Goal: Task Accomplishment & Management: Manage account settings

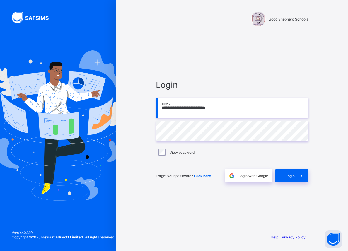
click at [273, 67] on div "**********" at bounding box center [232, 131] width 164 height 196
click at [292, 176] on span "Login" at bounding box center [290, 176] width 9 height 4
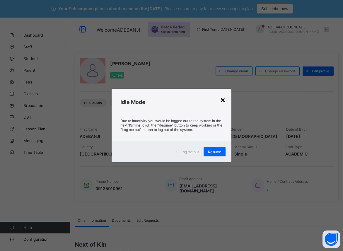
click at [224, 101] on div "×" at bounding box center [223, 100] width 6 height 10
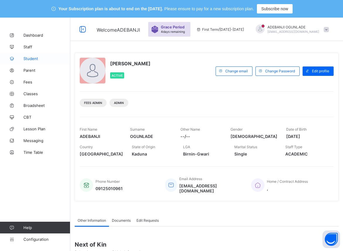
click at [31, 58] on span "Student" at bounding box center [46, 58] width 47 height 5
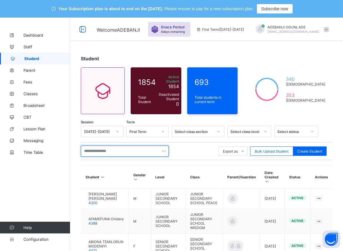
click at [118, 149] on input "text" at bounding box center [125, 151] width 88 height 11
click at [106, 149] on input "text" at bounding box center [125, 151] width 88 height 11
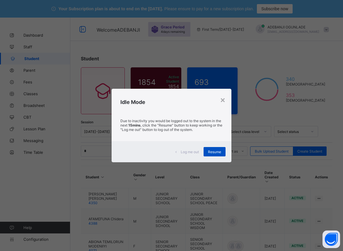
click at [212, 152] on span "Resume" at bounding box center [214, 152] width 13 height 4
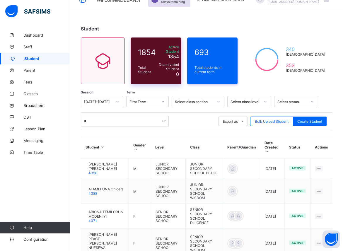
scroll to position [60, 0]
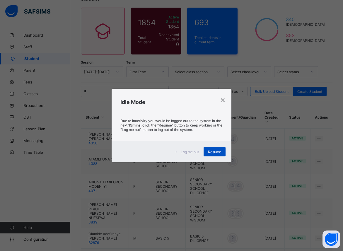
click at [210, 154] on span "Resume" at bounding box center [214, 152] width 13 height 4
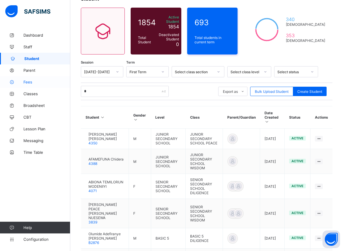
click at [30, 81] on span "Fees" at bounding box center [46, 82] width 47 height 5
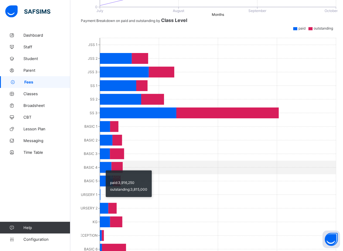
scroll to position [299, 0]
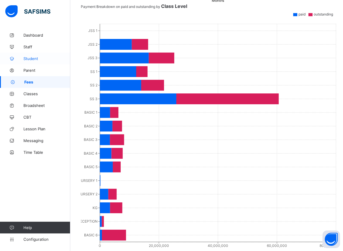
click at [28, 60] on span "Student" at bounding box center [46, 58] width 47 height 5
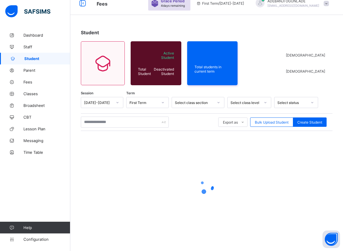
scroll to position [25, 0]
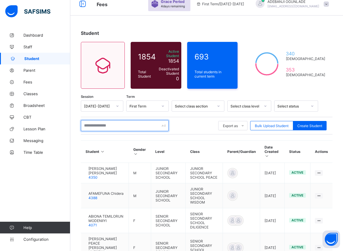
click at [102, 124] on input "text" at bounding box center [125, 125] width 88 height 11
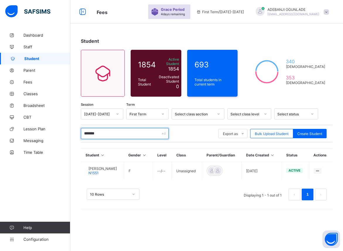
scroll to position [18, 0]
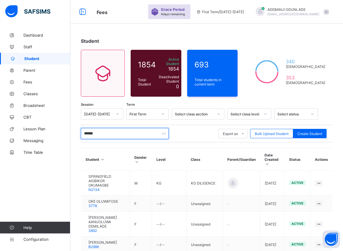
type input "*******"
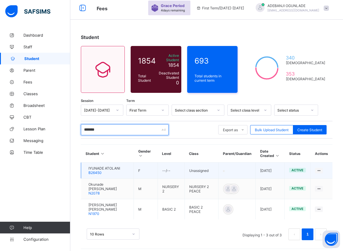
scroll to position [27, 0]
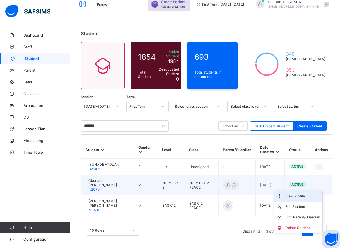
click at [304, 197] on div "View Profile" at bounding box center [302, 196] width 35 height 6
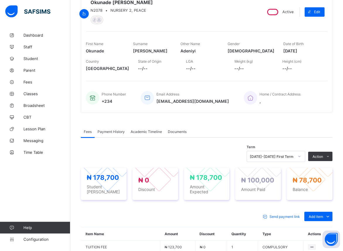
scroll to position [86, 0]
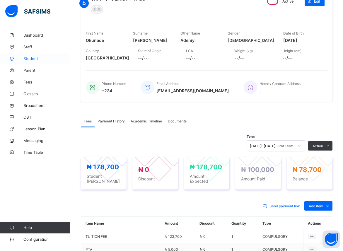
click at [32, 57] on span "Student" at bounding box center [46, 58] width 47 height 5
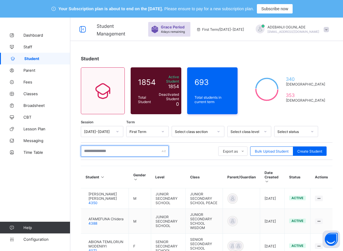
click at [104, 149] on input "text" at bounding box center [125, 151] width 88 height 11
type input "*******"
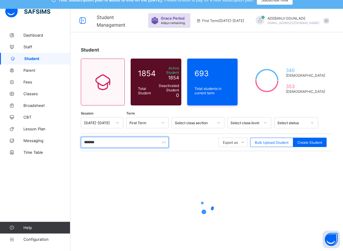
scroll to position [26, 0]
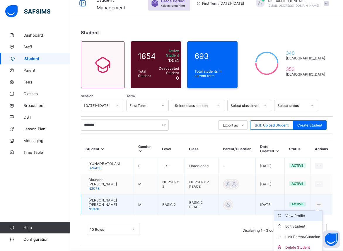
click at [302, 219] on div "View Profile" at bounding box center [302, 216] width 35 height 6
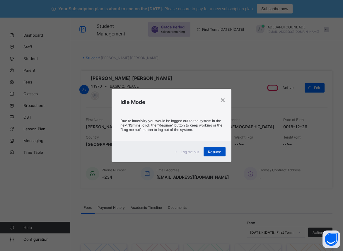
click at [214, 150] on span "Resume" at bounding box center [214, 152] width 13 height 4
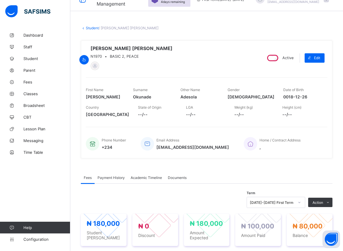
scroll to position [60, 0]
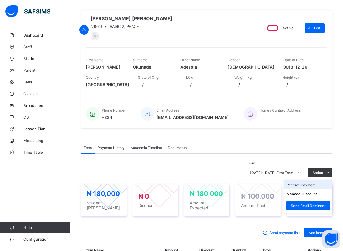
click at [315, 187] on li "Receive Payment" at bounding box center [308, 185] width 48 height 9
click at [0, 0] on div "× Receive Payment Payment Method Cash Bank POS Bank Select bank Reference No Pa…" at bounding box center [0, 0] width 0 height 0
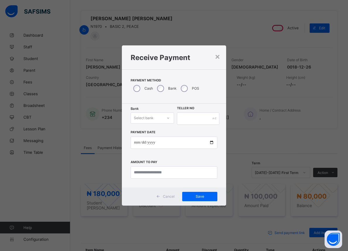
click at [169, 120] on icon at bounding box center [168, 118] width 4 height 6
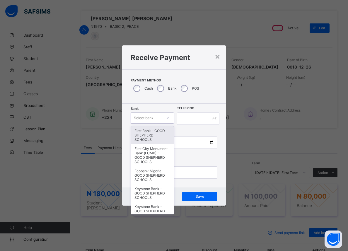
click at [140, 136] on div "First Bank - GOOD SHEPHERD SCHOOLS" at bounding box center [152, 135] width 43 height 18
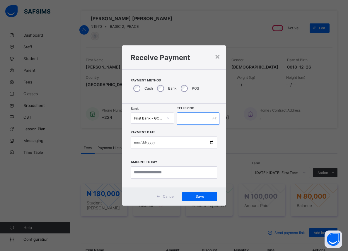
click at [180, 117] on input "text" at bounding box center [198, 119] width 42 height 12
type input "*****"
click at [212, 144] on input "date" at bounding box center [174, 143] width 87 height 12
click at [211, 143] on input "date" at bounding box center [174, 143] width 87 height 12
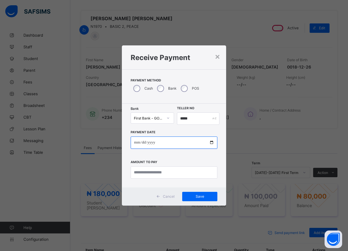
click at [211, 143] on input "date" at bounding box center [174, 143] width 87 height 12
click at [210, 143] on input "date" at bounding box center [174, 143] width 87 height 12
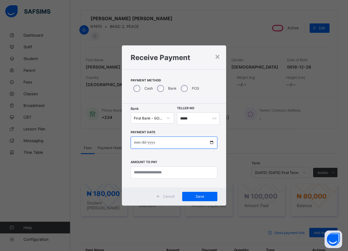
click at [210, 143] on input "date" at bounding box center [174, 143] width 87 height 12
click at [209, 143] on input "date" at bounding box center [174, 143] width 87 height 12
type input "**********"
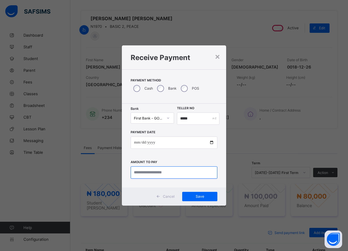
click at [167, 175] on input "currency" at bounding box center [174, 172] width 87 height 12
type input "********"
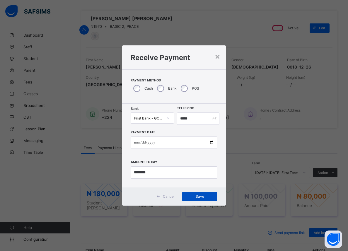
click at [205, 196] on span "Save" at bounding box center [200, 196] width 26 height 4
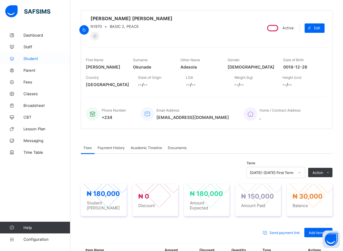
click at [32, 57] on span "Student" at bounding box center [46, 58] width 47 height 5
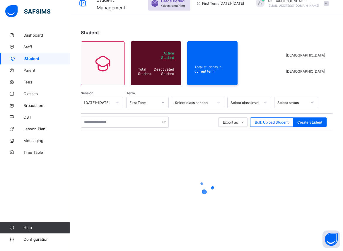
scroll to position [25, 0]
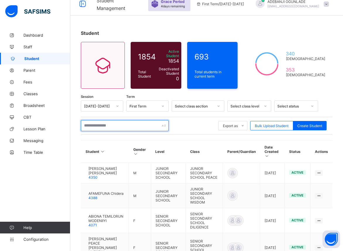
click at [127, 122] on input "text" at bounding box center [125, 125] width 88 height 11
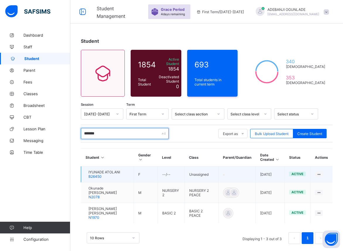
scroll to position [27, 0]
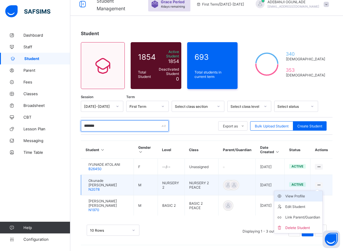
type input "*******"
click at [309, 197] on div "View Profile" at bounding box center [302, 196] width 35 height 6
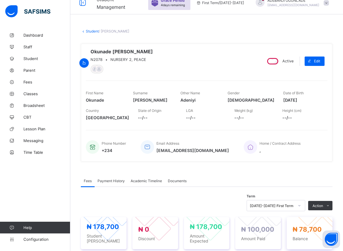
scroll to position [86, 0]
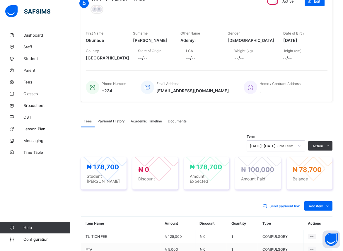
click at [0, 0] on li "Receive Payment" at bounding box center [0, 0] width 0 height 0
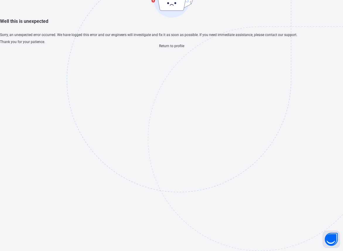
scroll to position [18, 0]
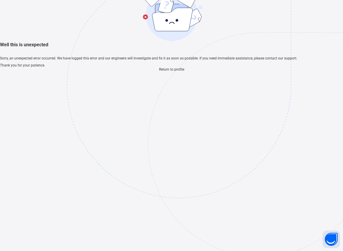
click at [174, 72] on span "Return to profile" at bounding box center [171, 69] width 25 height 4
click at [173, 72] on span "Return to profile" at bounding box center [171, 69] width 25 height 4
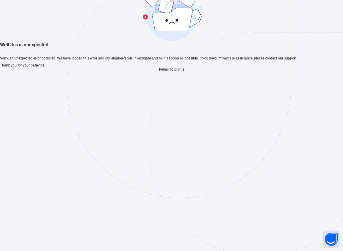
click at [173, 72] on span "Return to profile" at bounding box center [171, 69] width 25 height 4
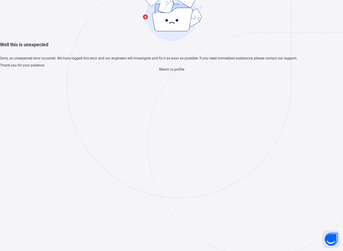
click at [173, 72] on span "Return to profile" at bounding box center [171, 69] width 25 height 4
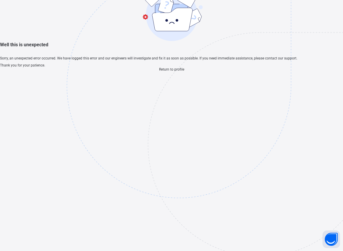
click at [172, 72] on span "Return to profile" at bounding box center [171, 69] width 25 height 4
click at [171, 72] on span "Return to profile" at bounding box center [171, 69] width 25 height 4
click at [170, 72] on span "Return to profile" at bounding box center [171, 69] width 25 height 4
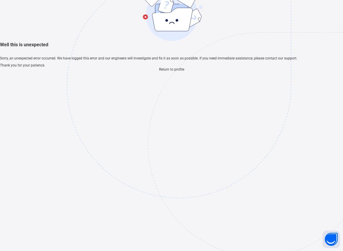
click at [170, 72] on span "Return to profile" at bounding box center [171, 69] width 25 height 4
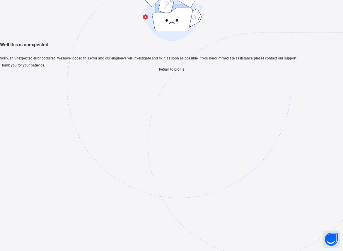
click at [170, 72] on span "Return to profile" at bounding box center [171, 69] width 25 height 4
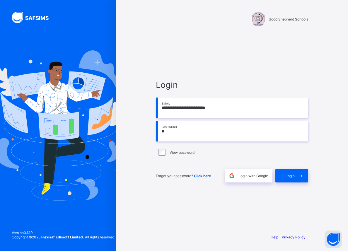
click at [166, 132] on input "*" at bounding box center [232, 131] width 152 height 21
type input "********"
click at [290, 175] on span "Login" at bounding box center [290, 176] width 9 height 4
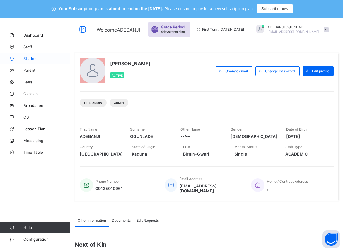
click at [35, 58] on span "Student" at bounding box center [46, 58] width 47 height 5
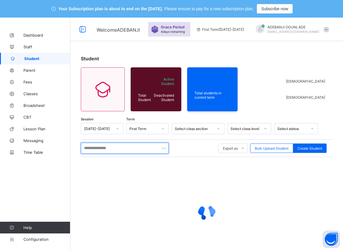
click at [126, 145] on input "text" at bounding box center [125, 148] width 88 height 11
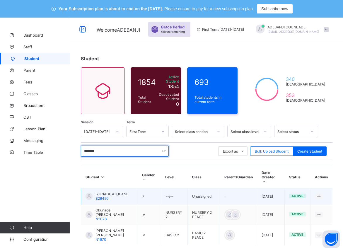
scroll to position [27, 0]
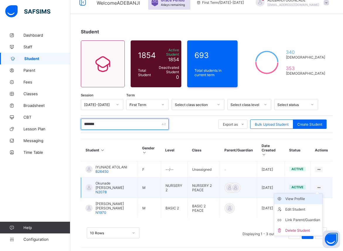
type input "*******"
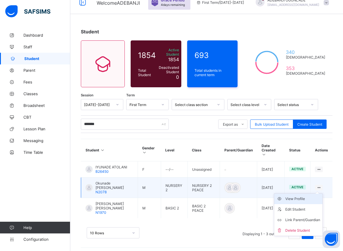
click at [309, 198] on div "View Profile" at bounding box center [302, 199] width 35 height 6
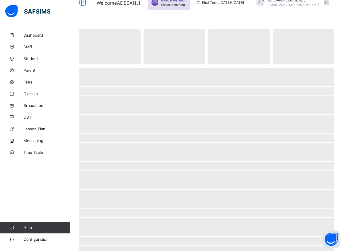
click at [172, 110] on span "‌" at bounding box center [206, 110] width 255 height 9
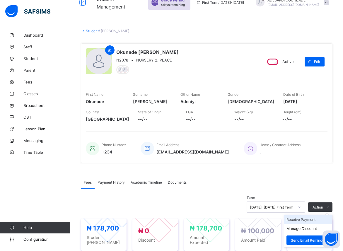
click at [310, 221] on li "Receive Payment" at bounding box center [308, 219] width 48 height 9
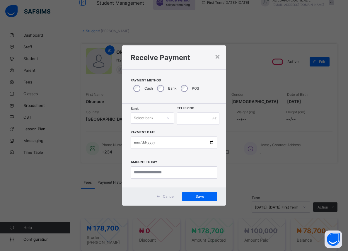
click at [168, 122] on div at bounding box center [168, 117] width 10 height 9
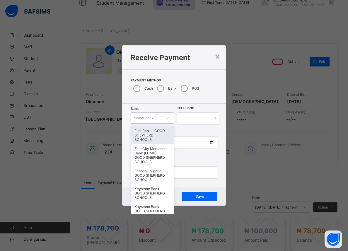
click at [154, 135] on div "First Bank - GOOD SHEPHERD SCHOOLS" at bounding box center [152, 135] width 43 height 18
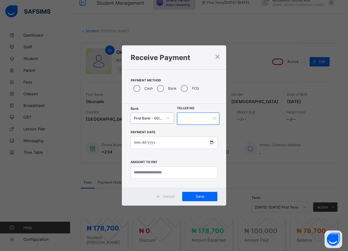
click at [184, 120] on input "text" at bounding box center [198, 119] width 42 height 12
type input "*****"
click at [211, 144] on input "date" at bounding box center [174, 143] width 87 height 12
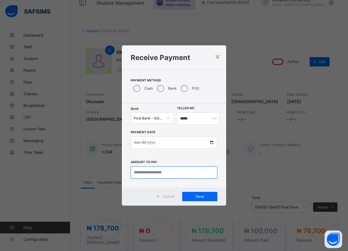
click at [192, 176] on input "currency" at bounding box center [174, 172] width 87 height 12
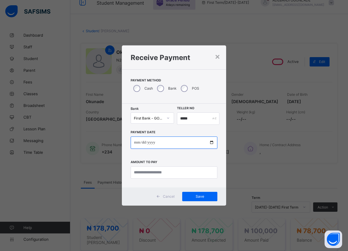
click at [212, 142] on input "date" at bounding box center [174, 143] width 87 height 12
type input "**********"
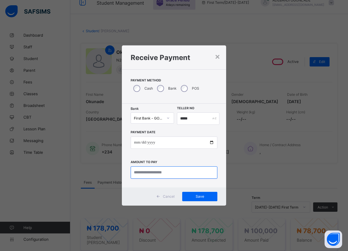
click at [160, 171] on input "currency" at bounding box center [174, 172] width 87 height 12
type input "********"
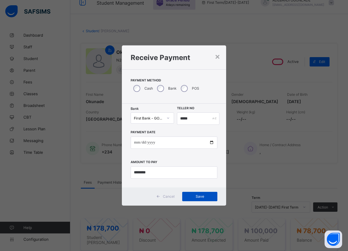
click at [201, 198] on span "Save" at bounding box center [200, 196] width 26 height 4
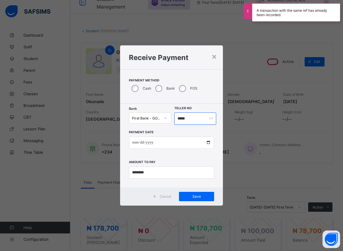
click at [189, 119] on input "*****" at bounding box center [195, 119] width 42 height 12
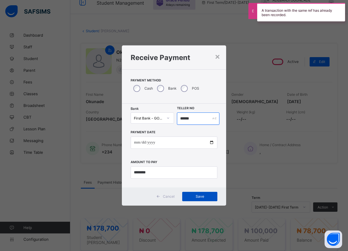
type input "******"
click at [191, 197] on span "Save" at bounding box center [200, 196] width 26 height 4
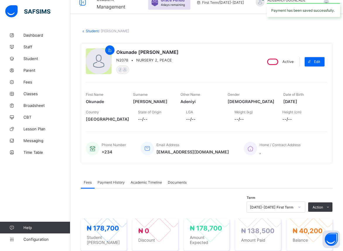
scroll to position [87, 0]
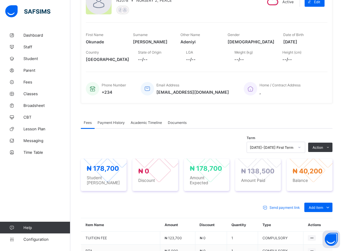
drag, startPoint x: 307, startPoint y: 171, endPoint x: 302, endPoint y: 166, distance: 7.9
click at [0, 0] on button "Manage Discount" at bounding box center [0, 0] width 0 height 0
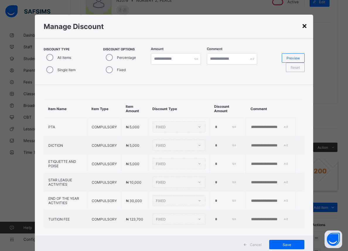
click at [303, 28] on div "×" at bounding box center [305, 26] width 6 height 10
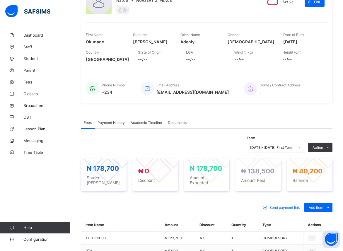
click at [0, 0] on button "Manage Discount" at bounding box center [0, 0] width 0 height 0
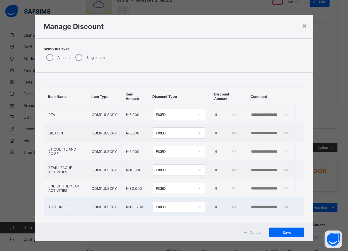
click at [215, 207] on input "*" at bounding box center [226, 207] width 22 height 5
type input "*****"
drag, startPoint x: 283, startPoint y: 234, endPoint x: 278, endPoint y: 233, distance: 4.7
click at [281, 234] on span "Save" at bounding box center [287, 232] width 26 height 4
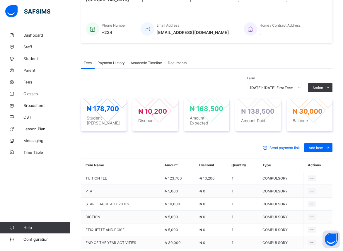
scroll to position [57, 0]
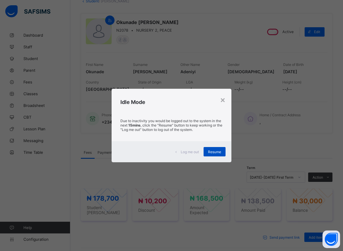
click at [213, 151] on span "Resume" at bounding box center [214, 152] width 13 height 4
